Goal: Book appointment/travel/reservation

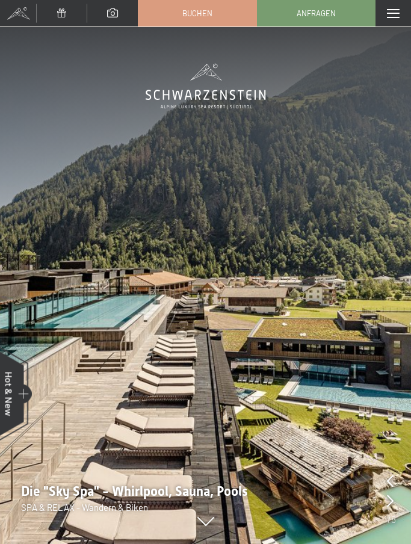
click at [388, 17] on span at bounding box center [393, 13] width 13 height 9
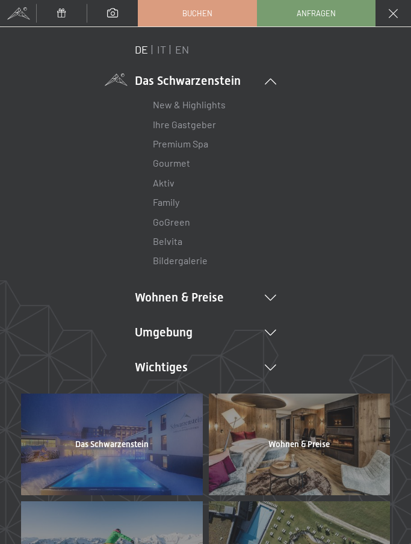
click at [164, 54] on link "IT" at bounding box center [161, 49] width 9 height 13
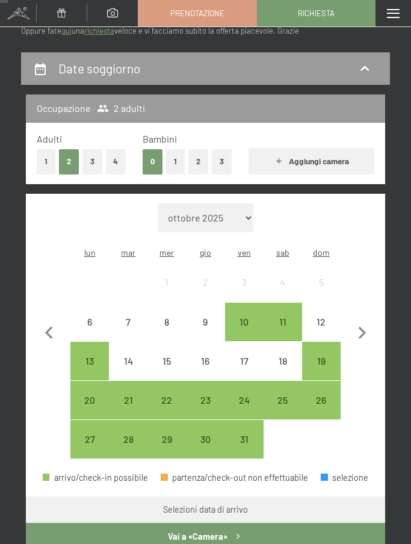
scroll to position [88, 0]
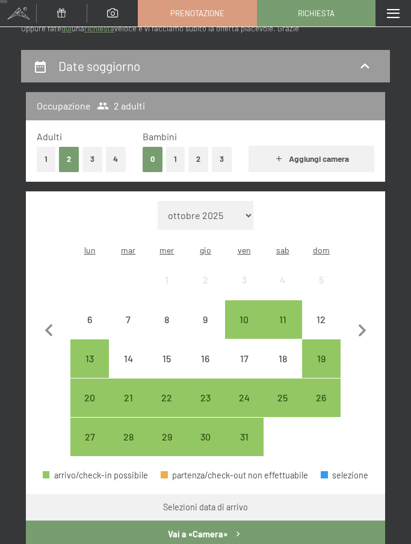
click at [363, 323] on icon "button" at bounding box center [362, 331] width 25 height 25
select select "[DATE]"
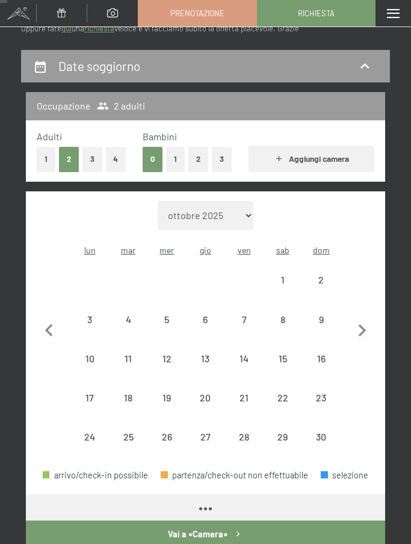
select select "[DATE]"
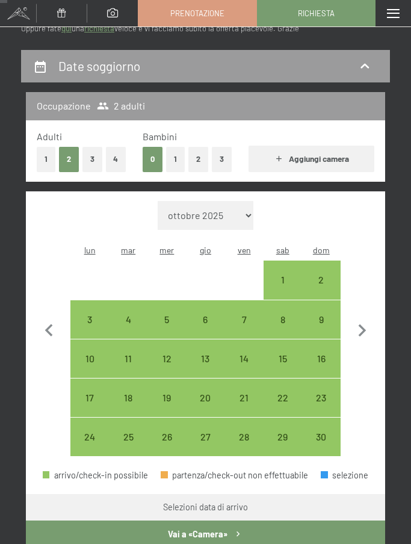
click at [243, 357] on div "14" at bounding box center [244, 372] width 36 height 36
select select "[DATE]"
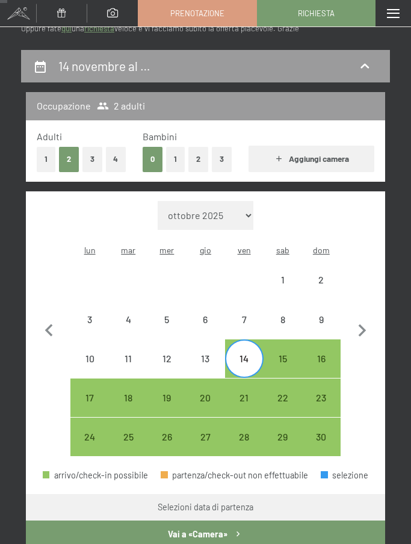
click at [325, 354] on div "16" at bounding box center [322, 372] width 36 height 36
select select "[DATE]"
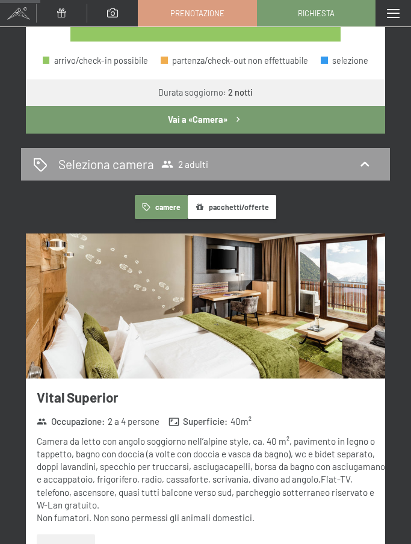
click at [72, 110] on button "Vai a «Camera»" at bounding box center [206, 120] width 360 height 28
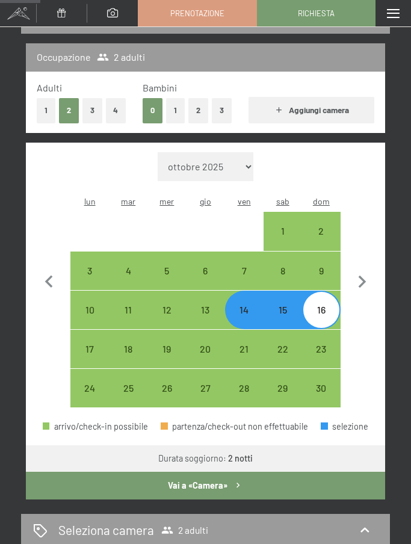
select select "[DATE]"
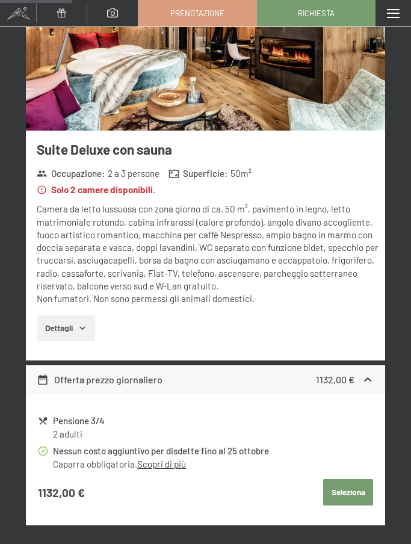
scroll to position [800, 0]
